Goal: Task Accomplishment & Management: Use online tool/utility

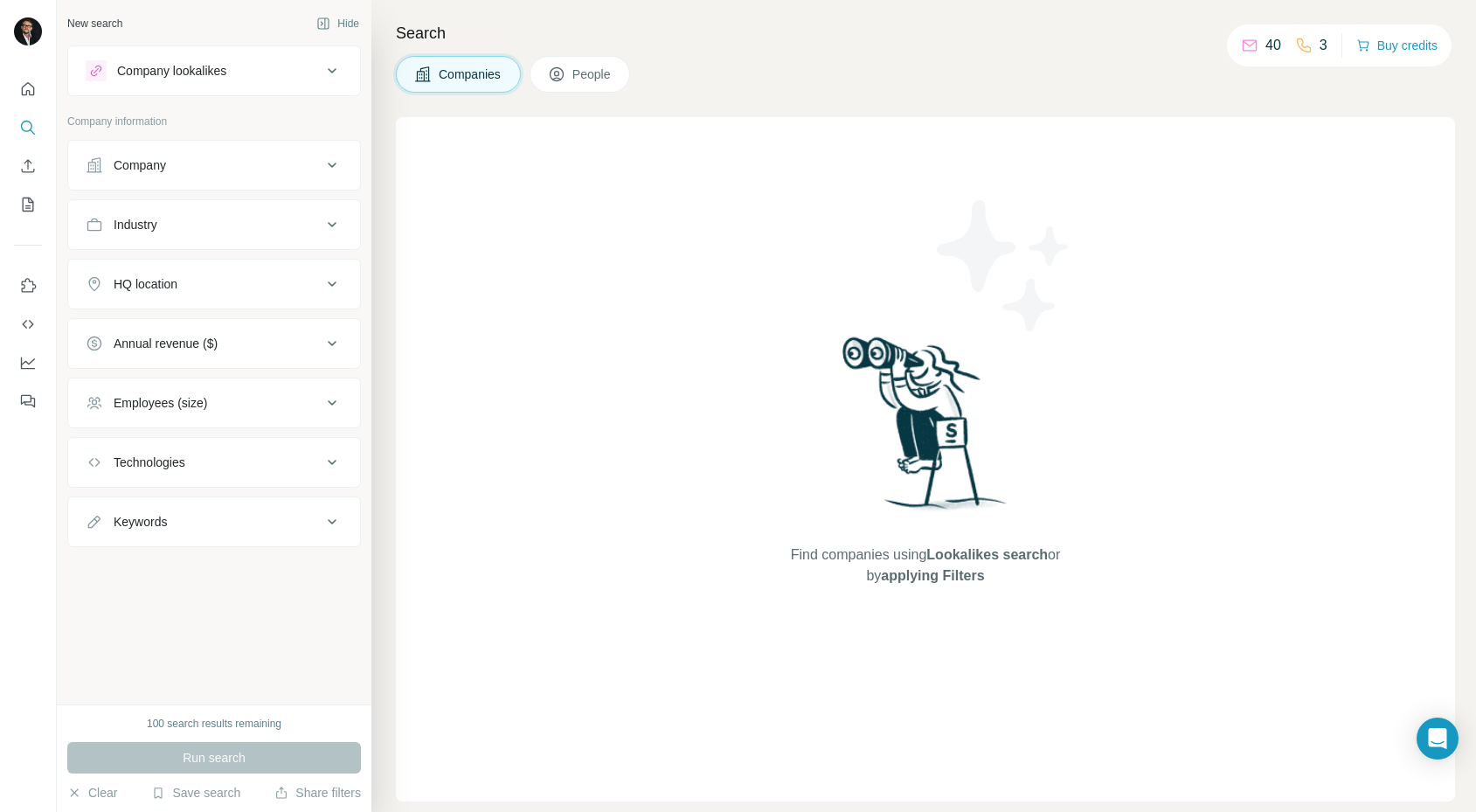
click at [1393, 80] on div "Companies People" at bounding box center [925, 74] width 1059 height 37
click at [851, 85] on div "Companies People" at bounding box center [925, 74] width 1059 height 37
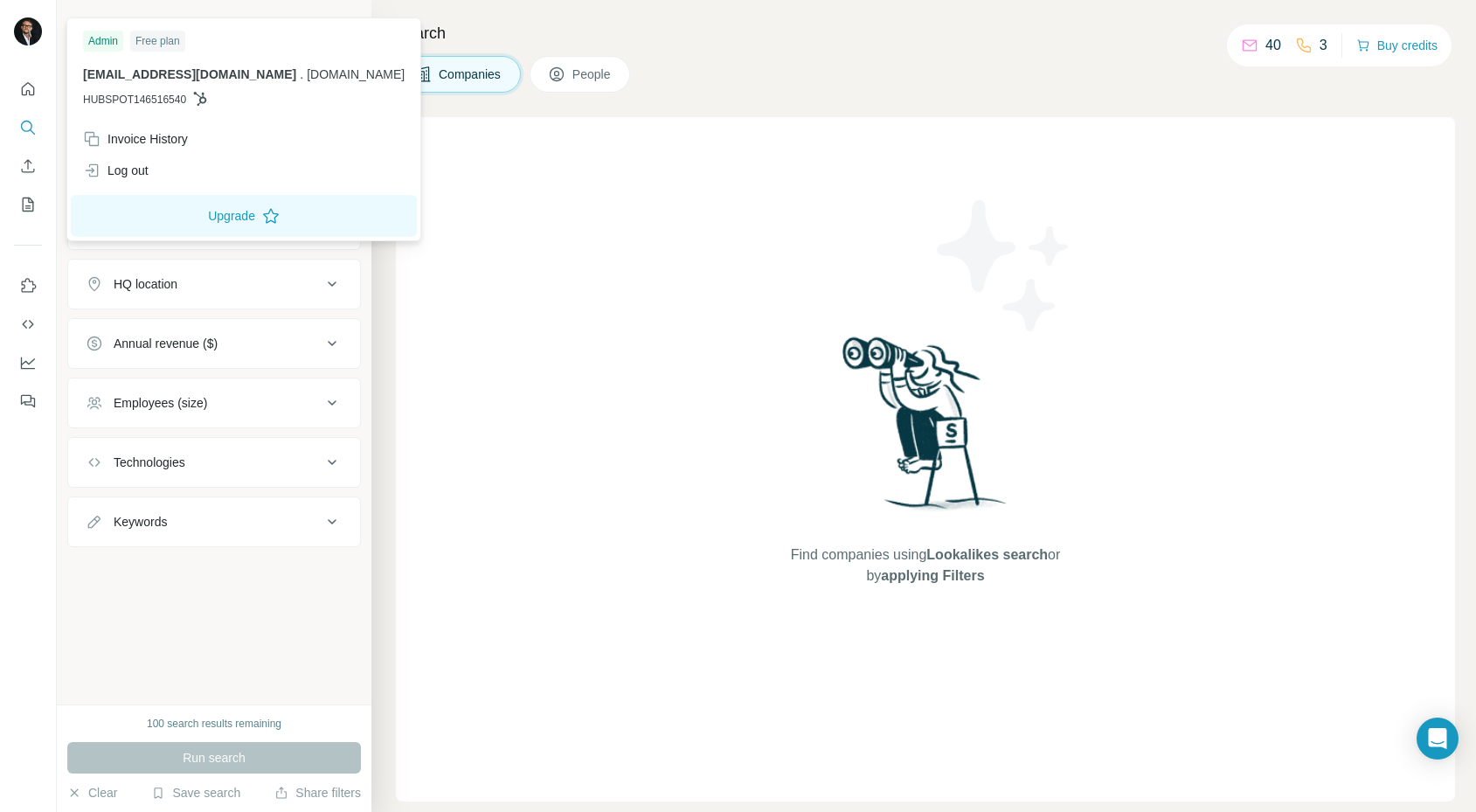
click at [150, 40] on div "Free plan" at bounding box center [158, 42] width 55 height 21
click at [154, 140] on div "Invoice History" at bounding box center [135, 139] width 104 height 17
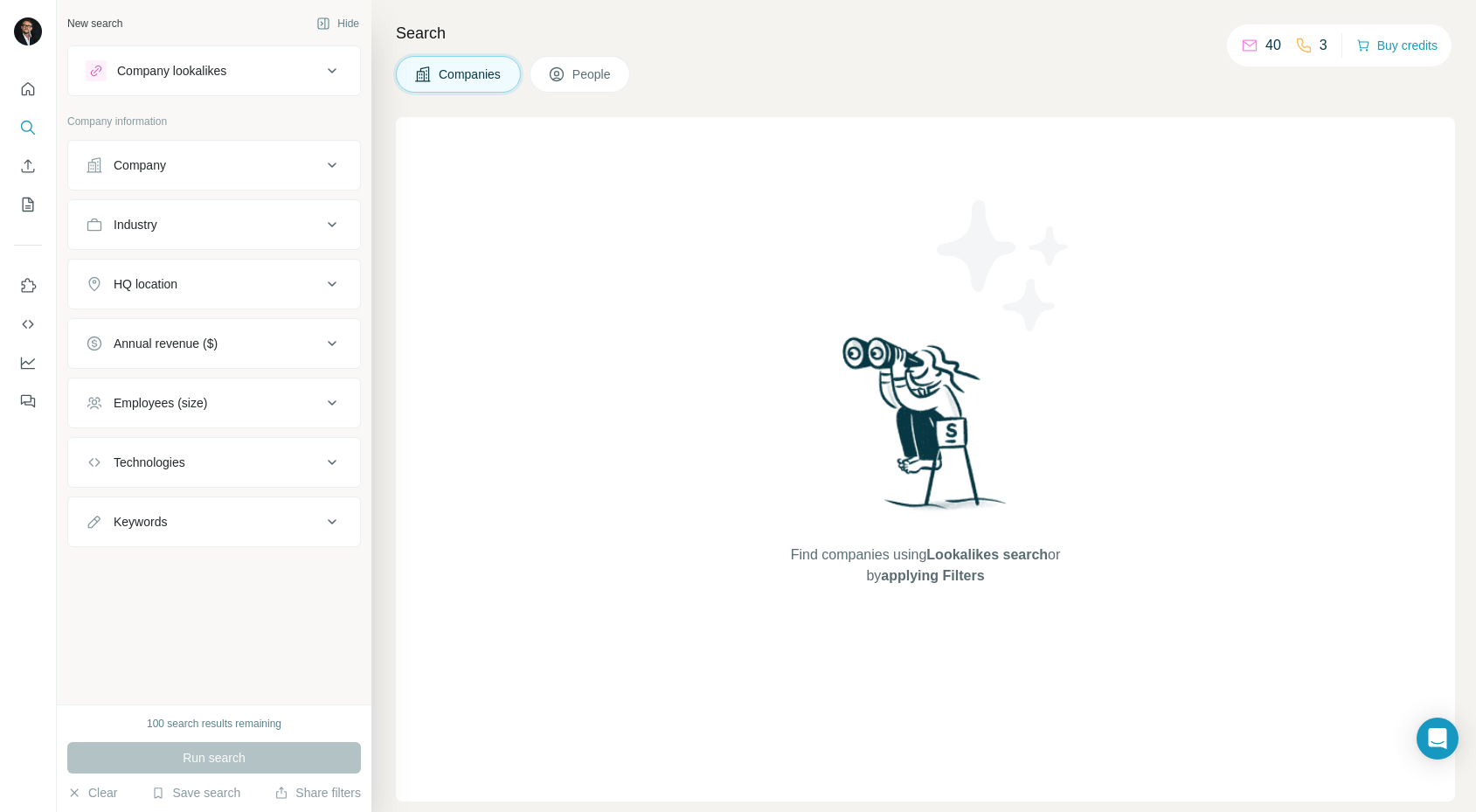
click at [942, 64] on div "Companies People" at bounding box center [925, 74] width 1059 height 37
click at [221, 644] on div "New search Hide Company lookalikes Company information Company Industry HQ loca…" at bounding box center [214, 352] width 314 height 704
click at [28, 80] on icon "Quick start" at bounding box center [28, 89] width 17 height 17
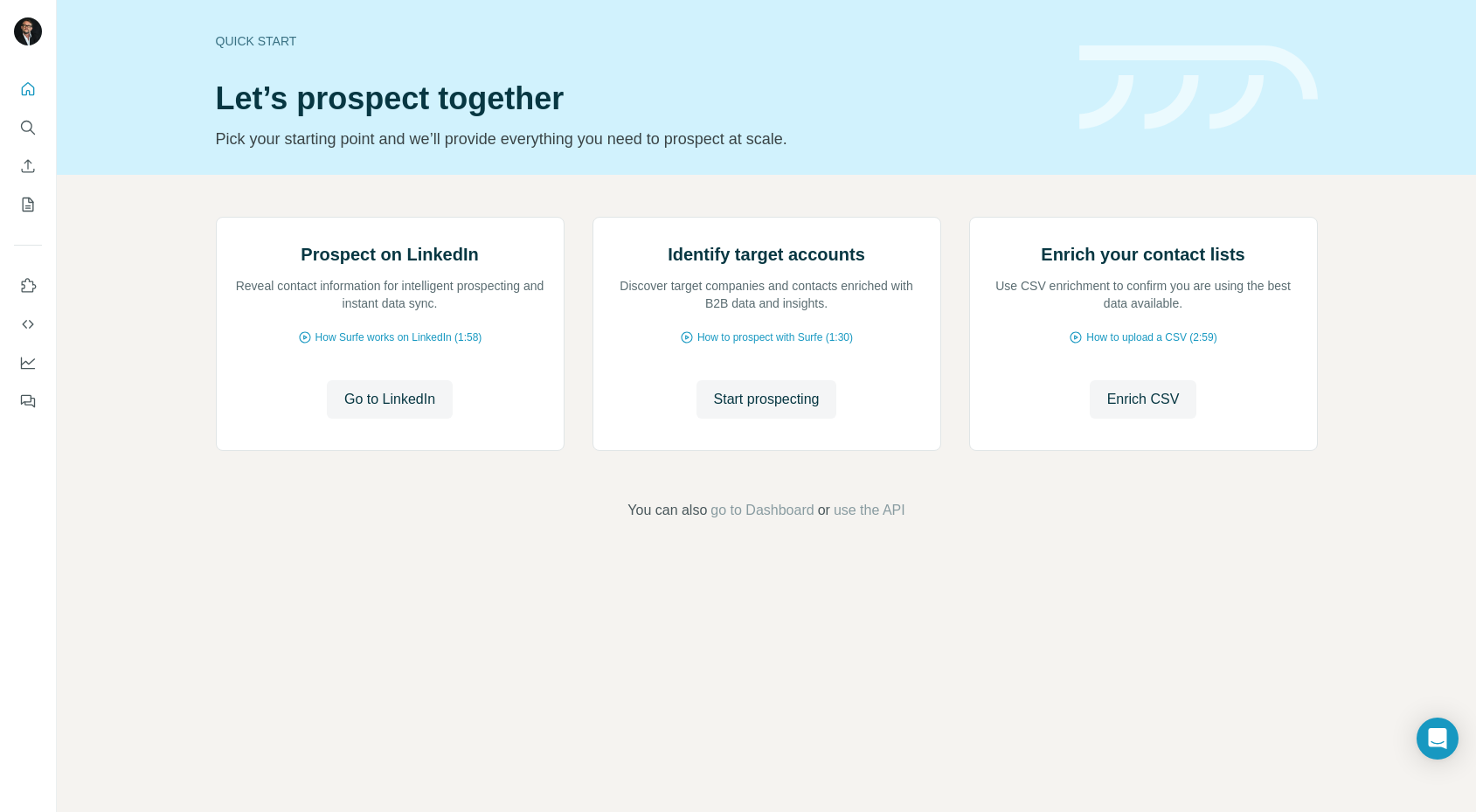
click at [155, 376] on div "Prospect on LinkedIn Reveal contact information for intelligent prospecting and…" at bounding box center [767, 368] width 1420 height 388
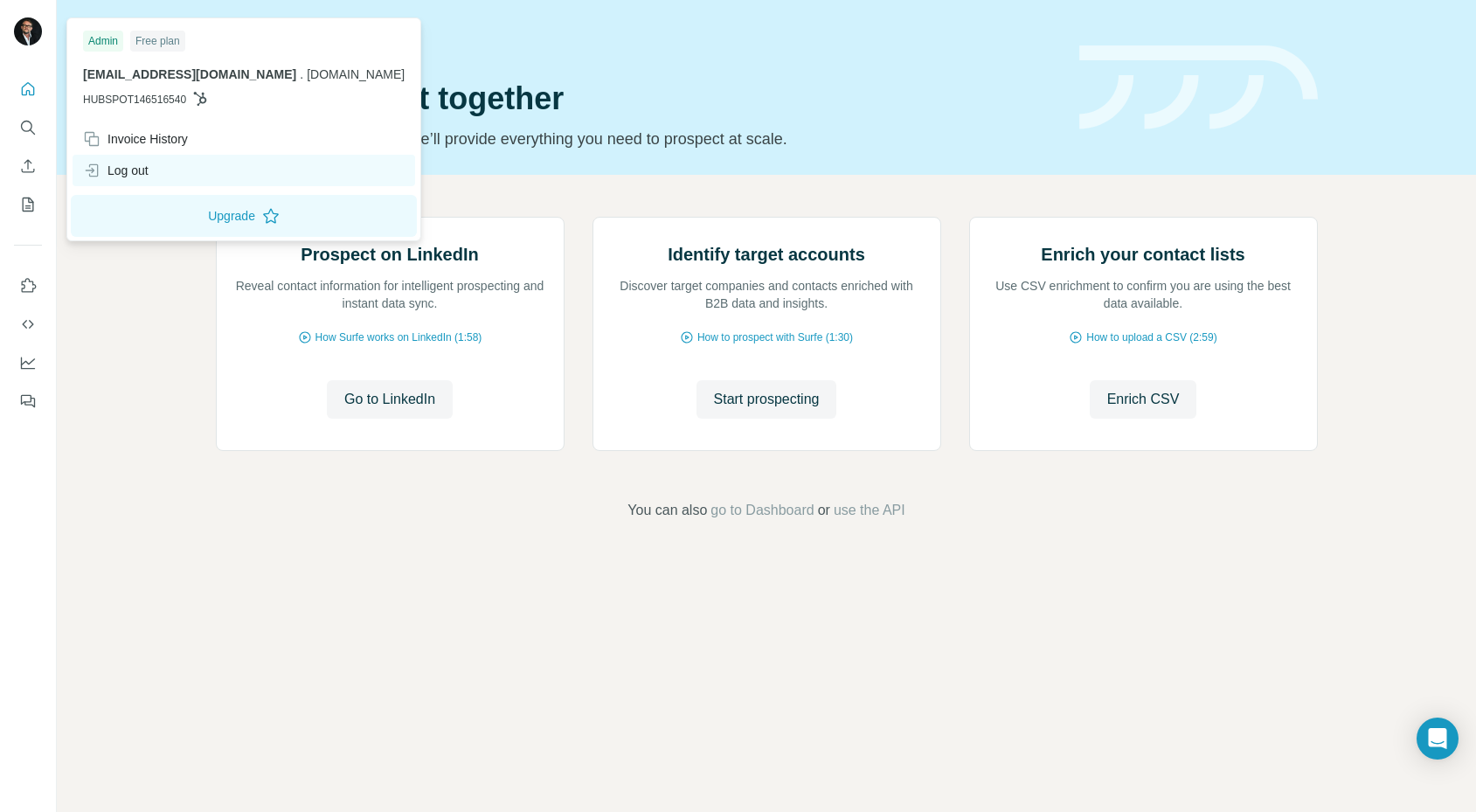
click at [161, 166] on div "Log out" at bounding box center [244, 170] width 342 height 32
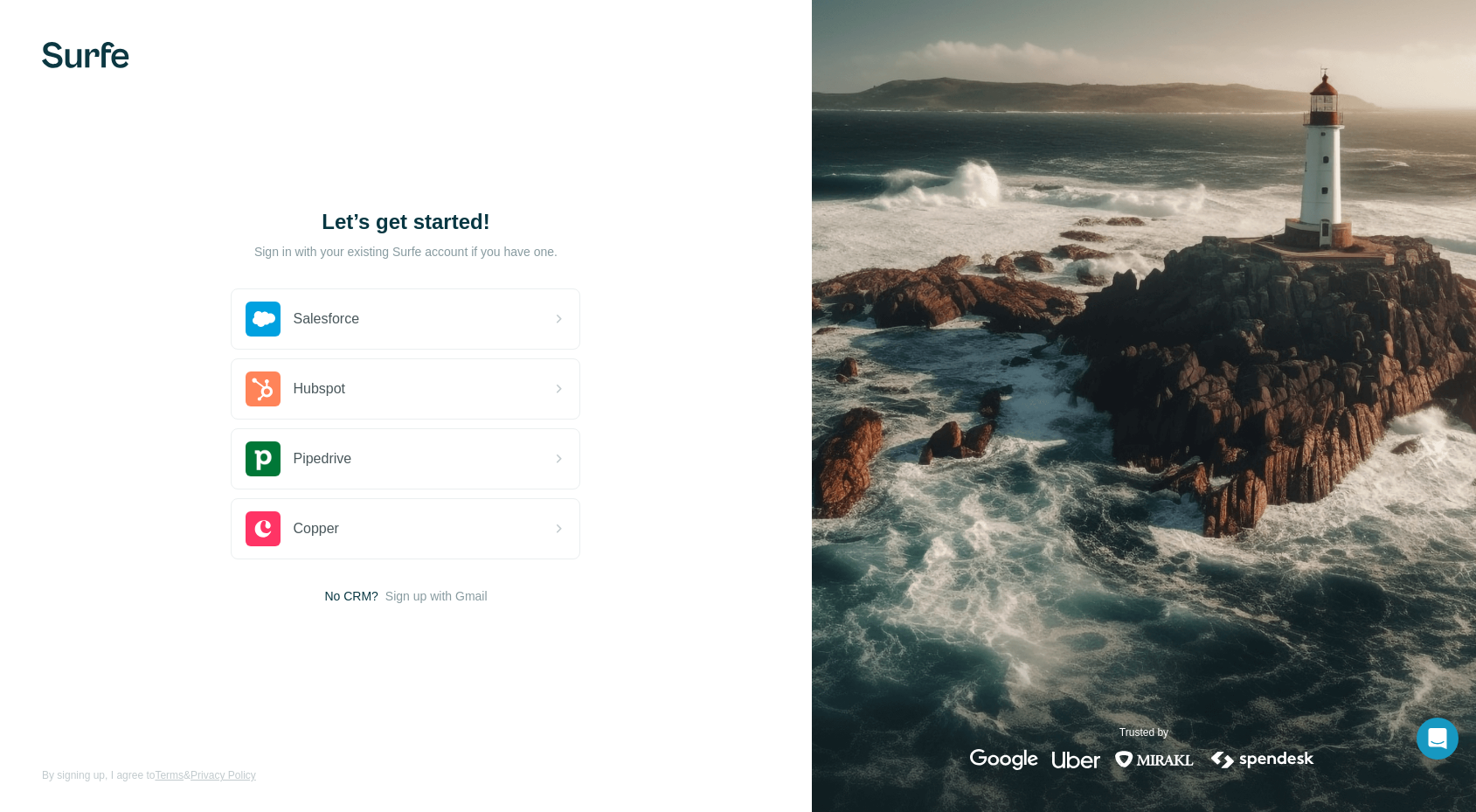
click at [592, 137] on div "Let’s get started! Sign in with your existing Surfe account if you have one. Sa…" at bounding box center [406, 406] width 812 height 812
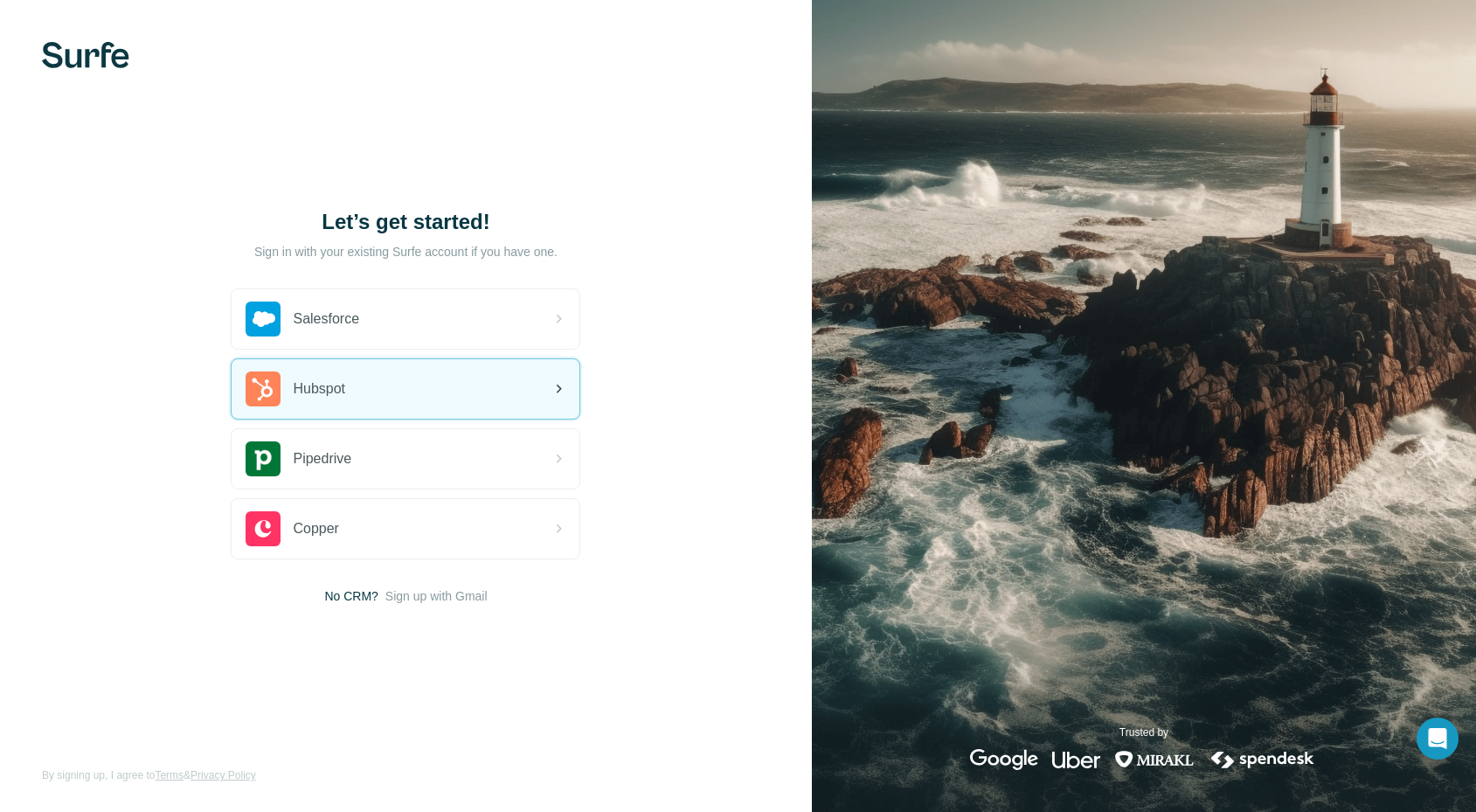
click at [496, 394] on div "Hubspot" at bounding box center [405, 388] width 348 height 59
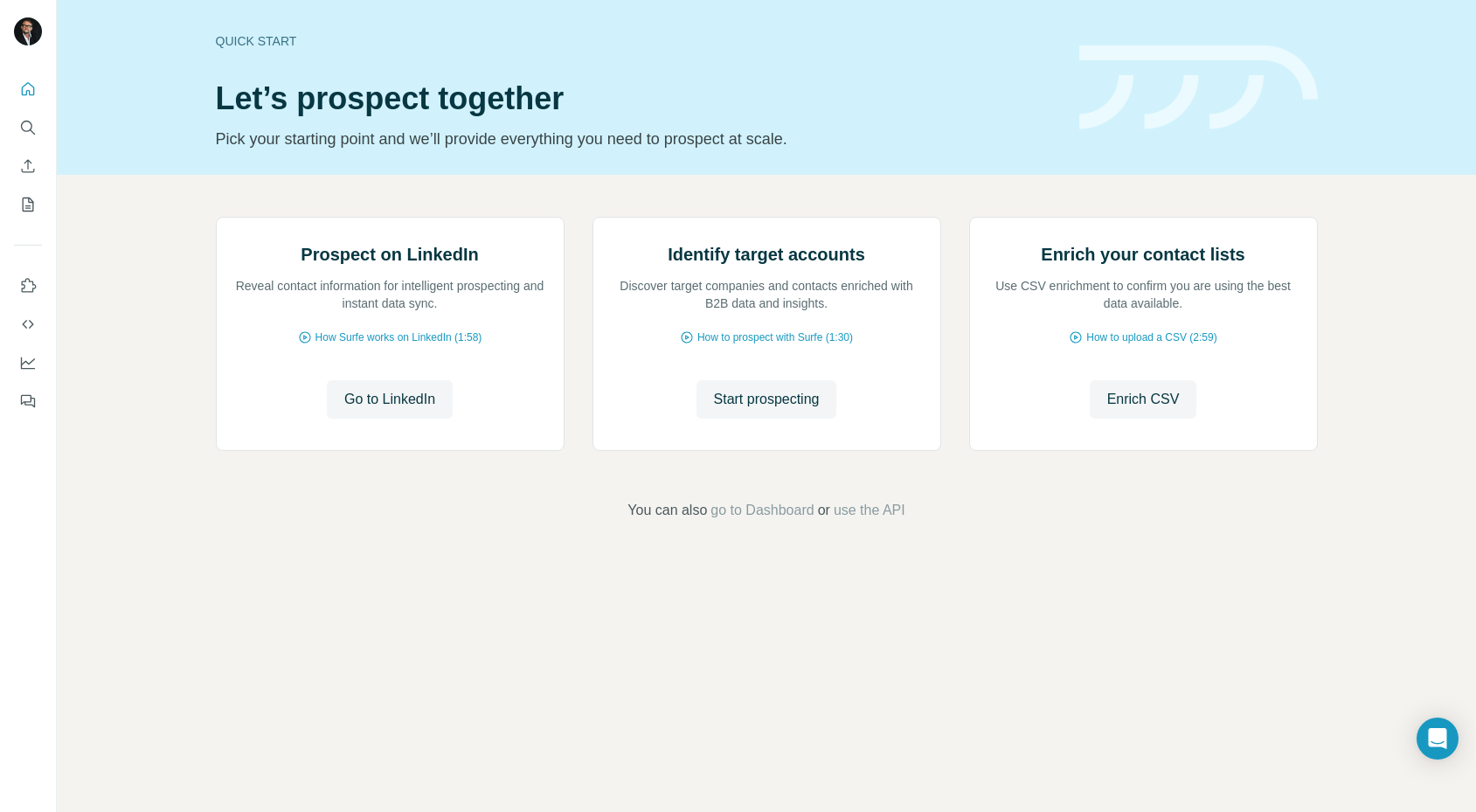
click at [1448, 299] on div "Prospect on LinkedIn Reveal contact information for intelligent prospecting and…" at bounding box center [767, 368] width 1420 height 388
